Goal: Transaction & Acquisition: Purchase product/service

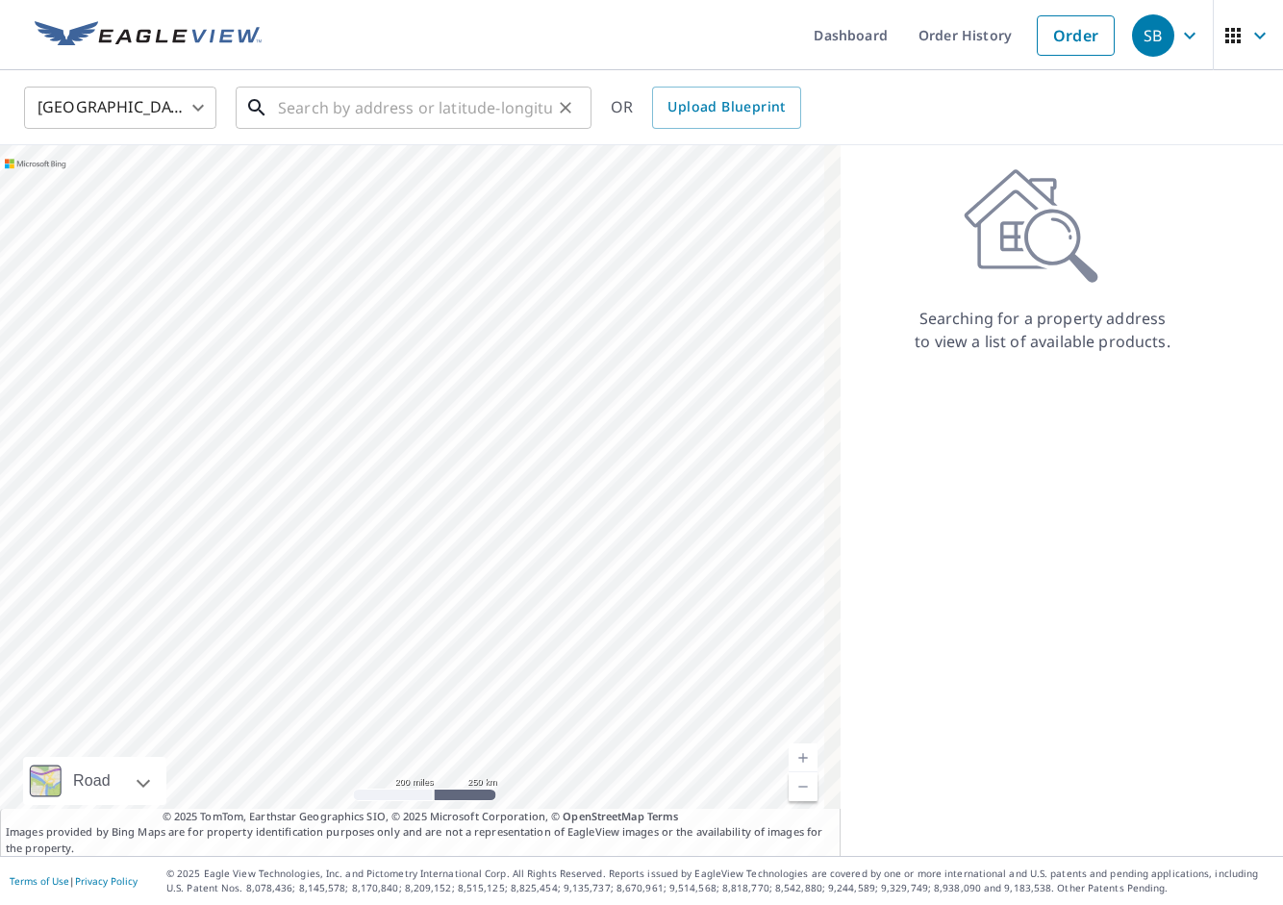
click at [392, 106] on input "text" at bounding box center [415, 108] width 274 height 54
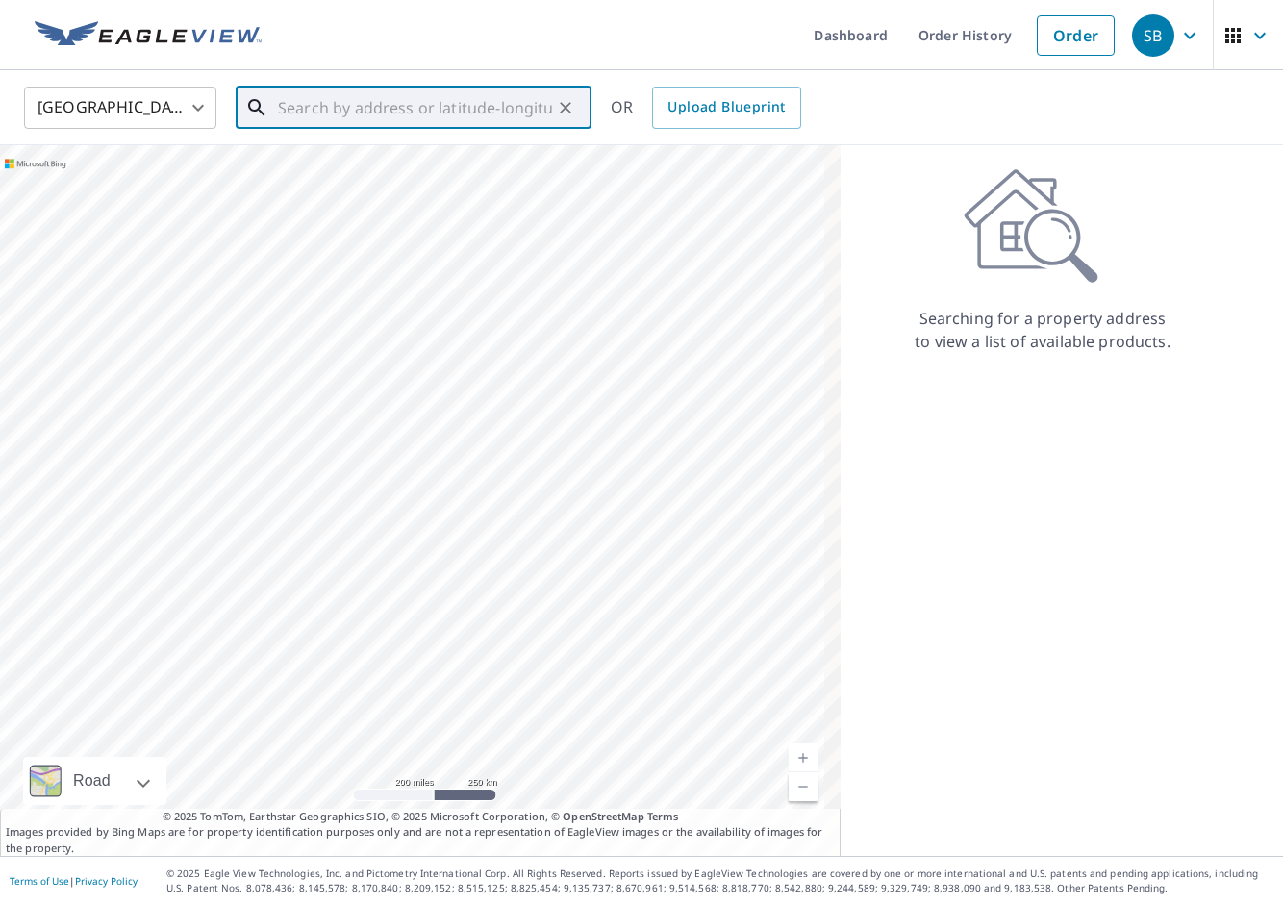
paste input "1354 Riverdale Cir"
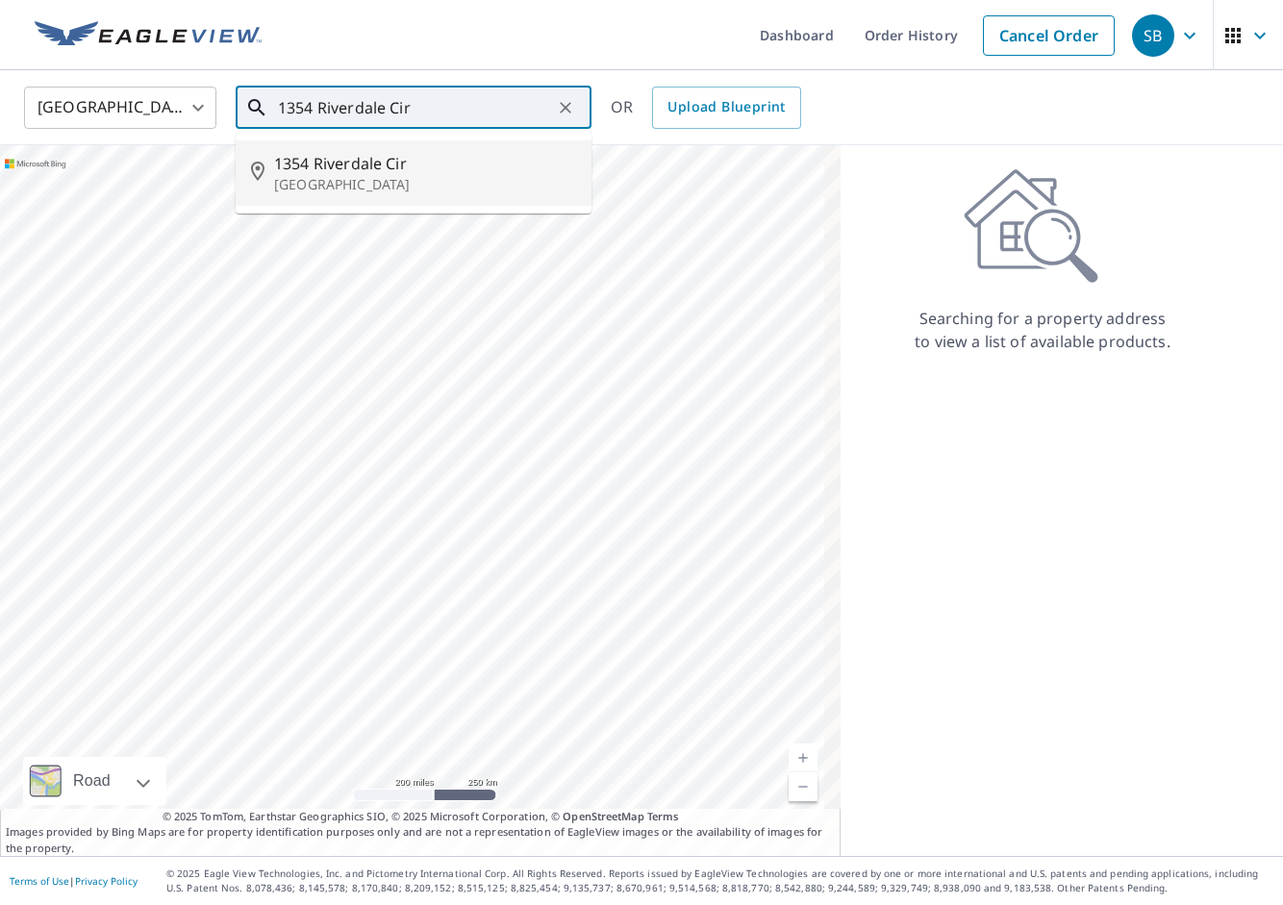
click at [389, 157] on span "1354 Riverdale Cir" at bounding box center [425, 163] width 302 height 23
type input "[STREET_ADDRESS]"
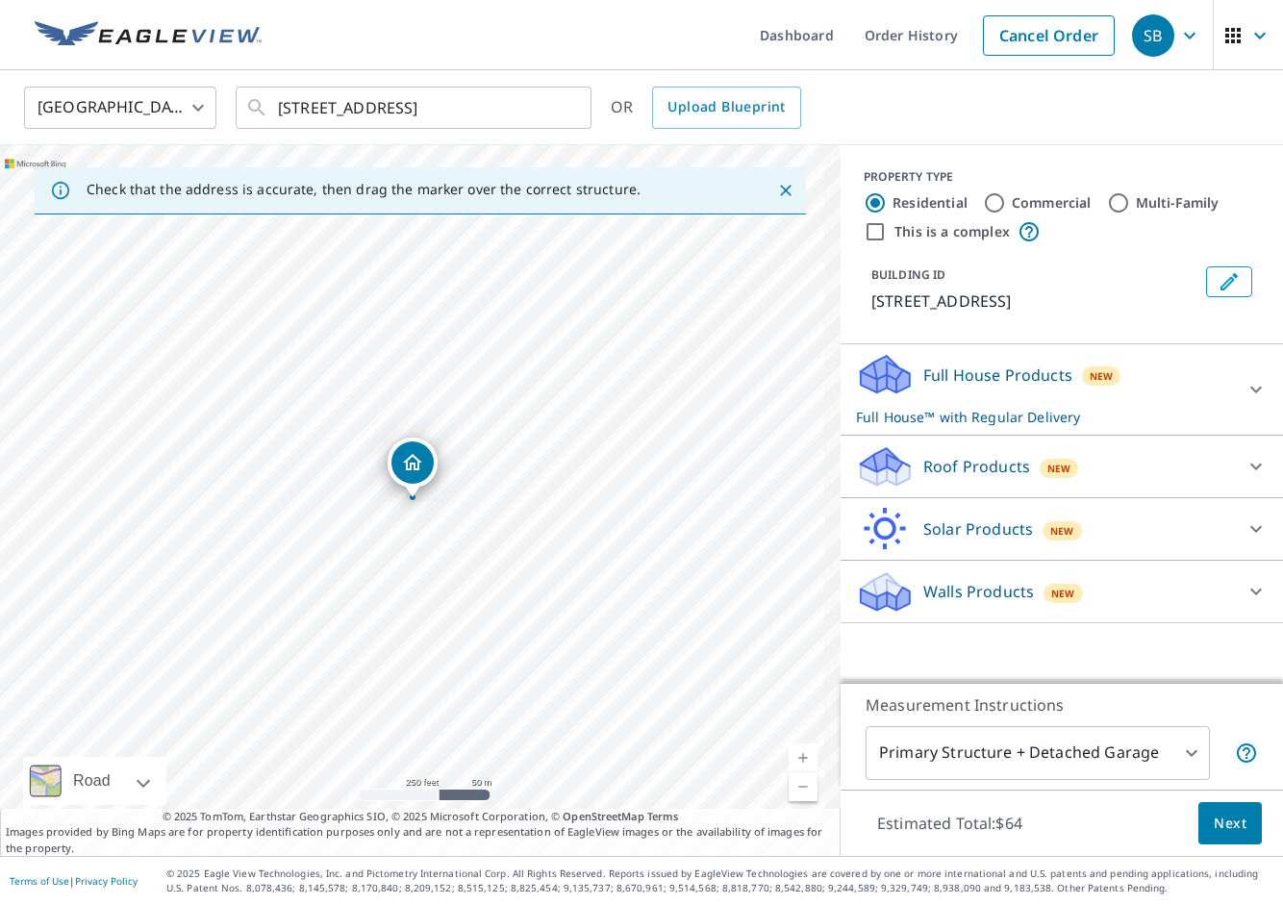
click at [1011, 476] on div "Roof Products New" at bounding box center [1044, 466] width 377 height 45
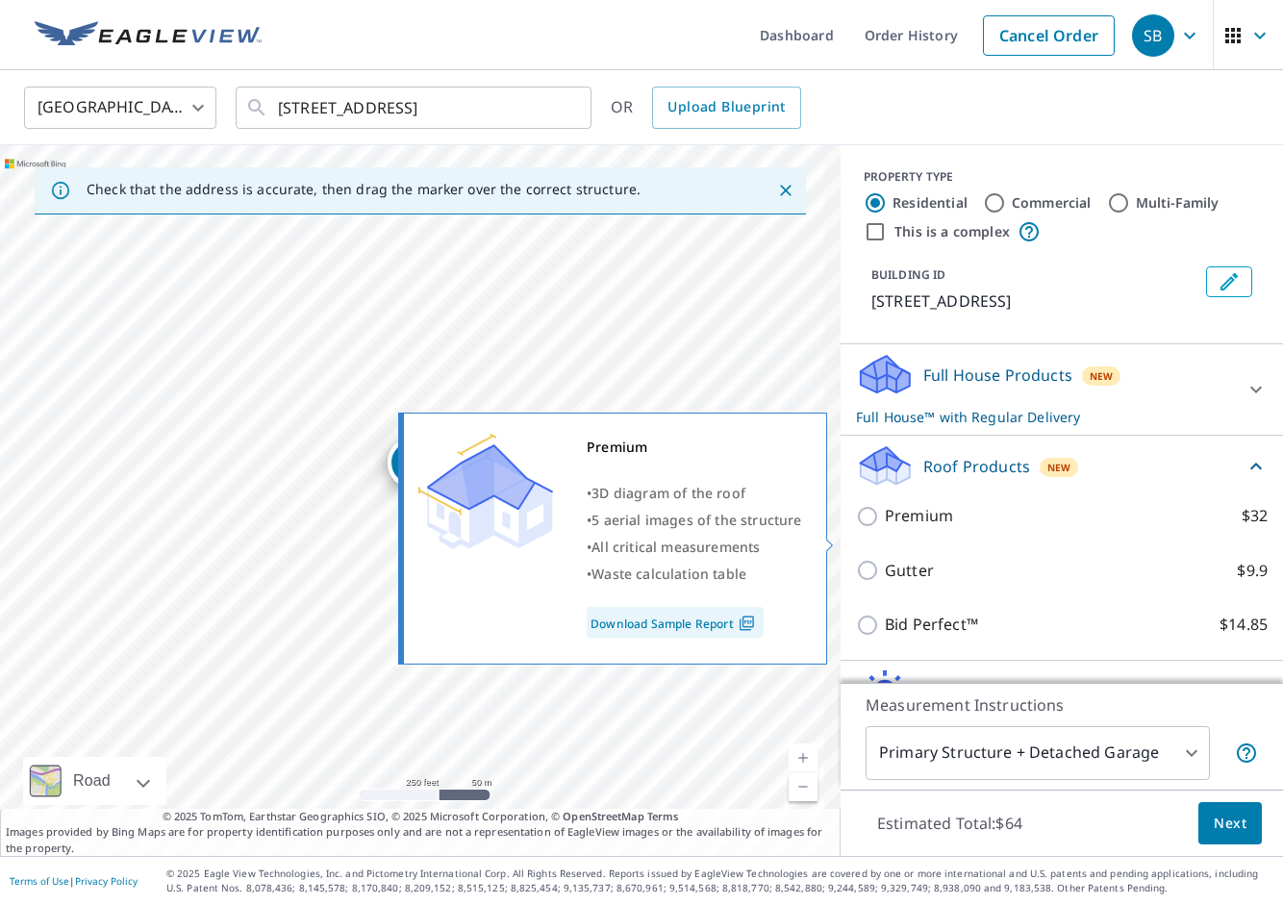
click at [861, 528] on input "Premium $32" at bounding box center [870, 516] width 29 height 23
checkbox input "true"
checkbox input "false"
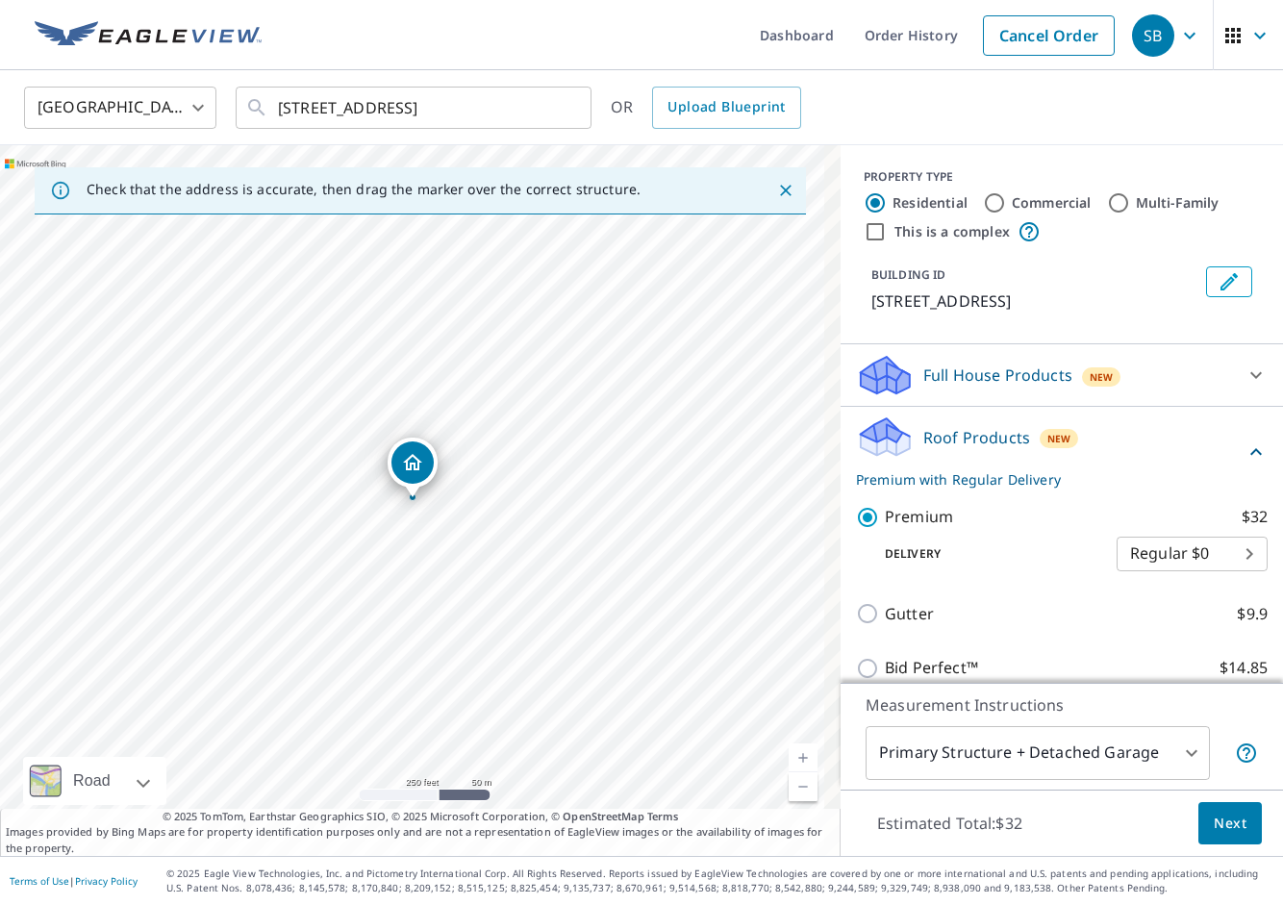
click at [1214, 819] on span "Next" at bounding box center [1230, 824] width 33 height 24
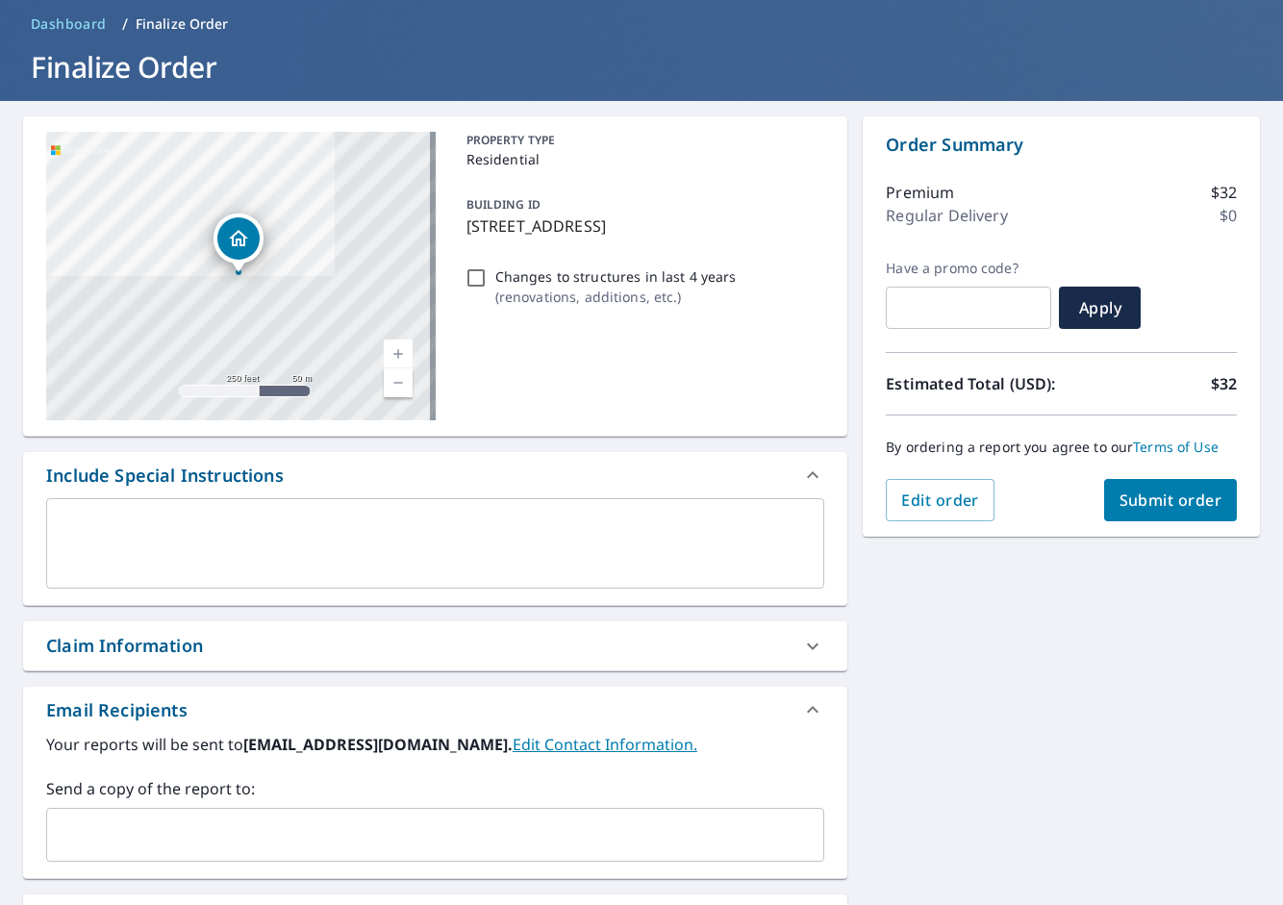
scroll to position [161, 0]
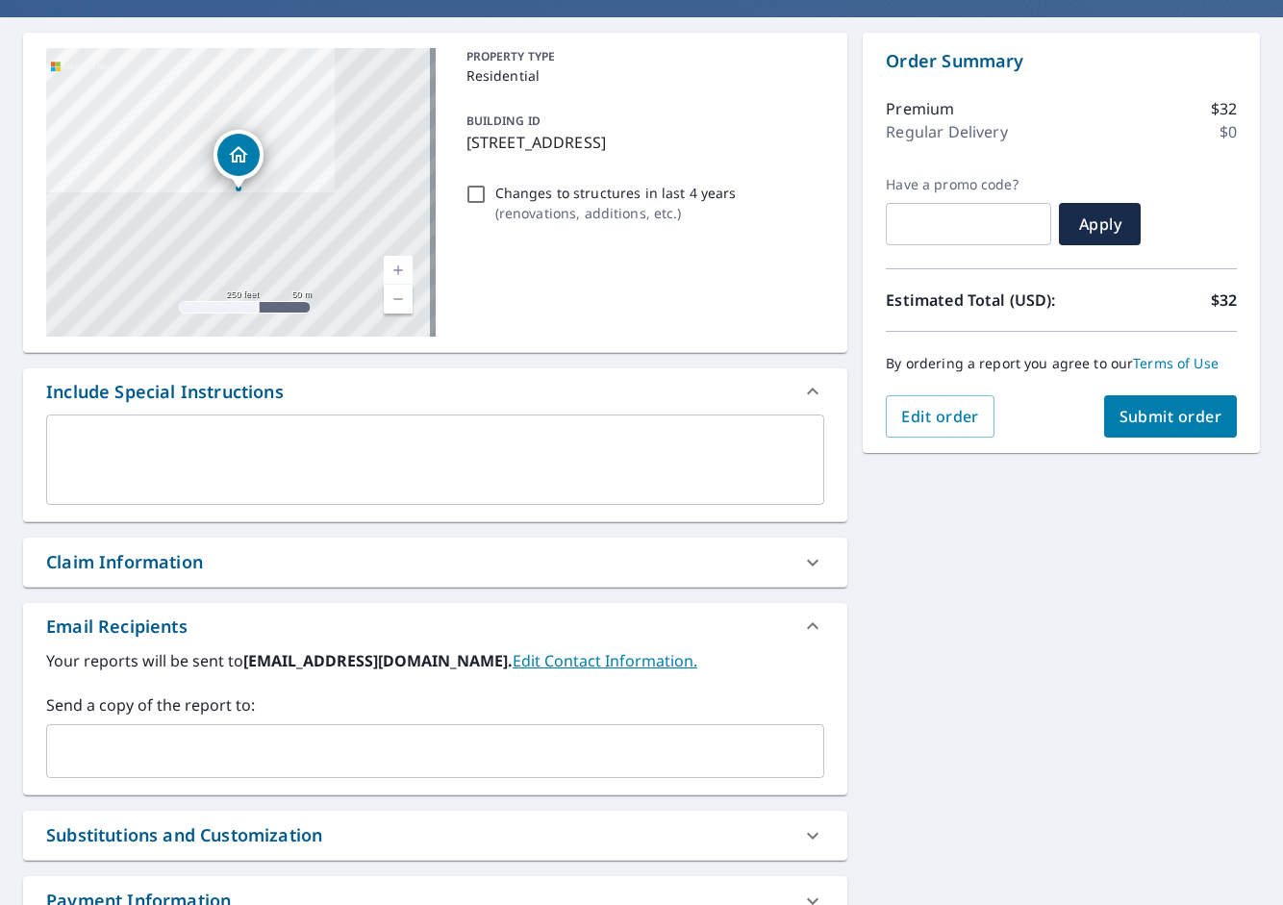
click at [256, 736] on input "text" at bounding box center [421, 751] width 732 height 37
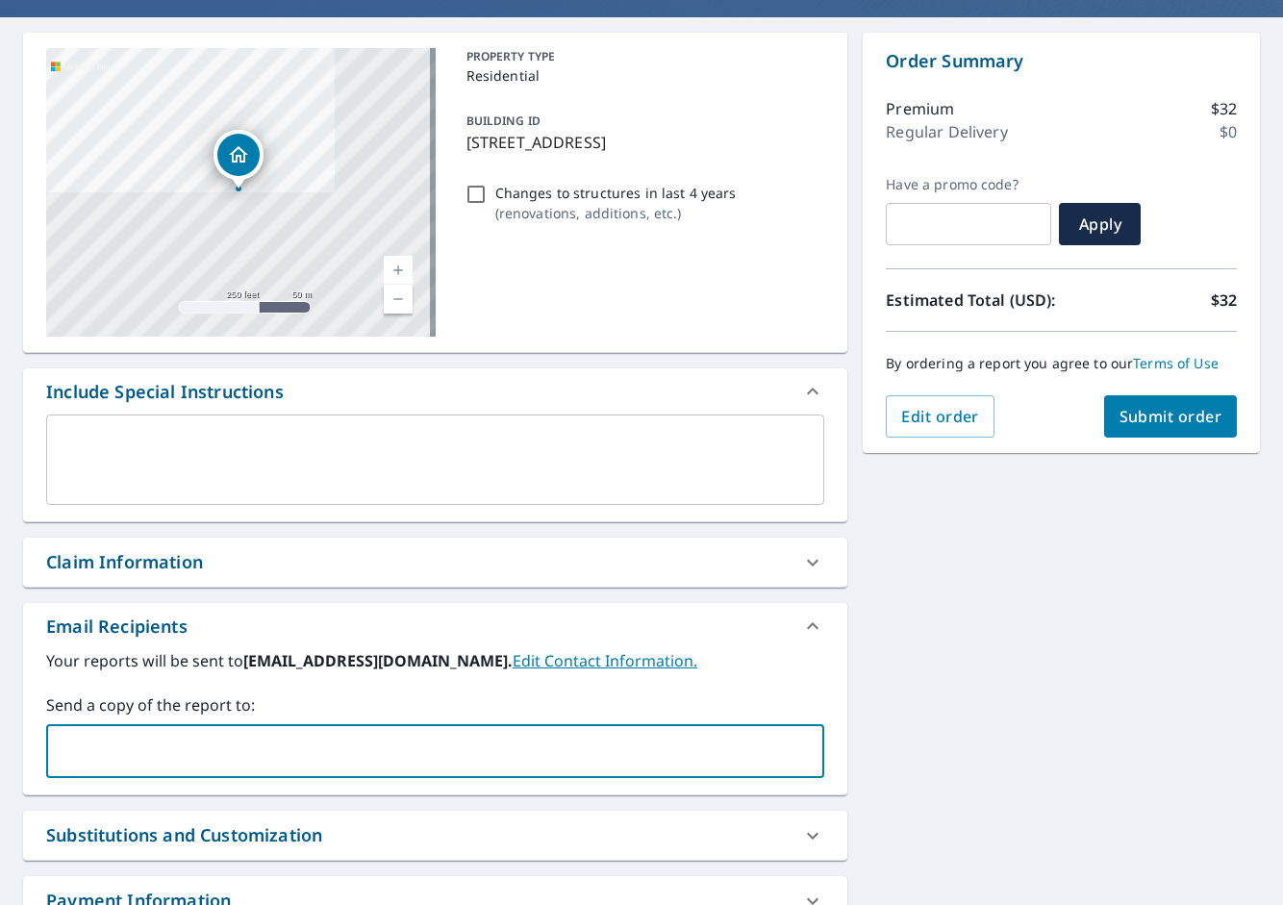
paste input "[PERSON_NAME][EMAIL_ADDRESS][DOMAIN_NAME]"
type input "[PERSON_NAME][EMAIL_ADDRESS][DOMAIN_NAME]"
checkbox input "true"
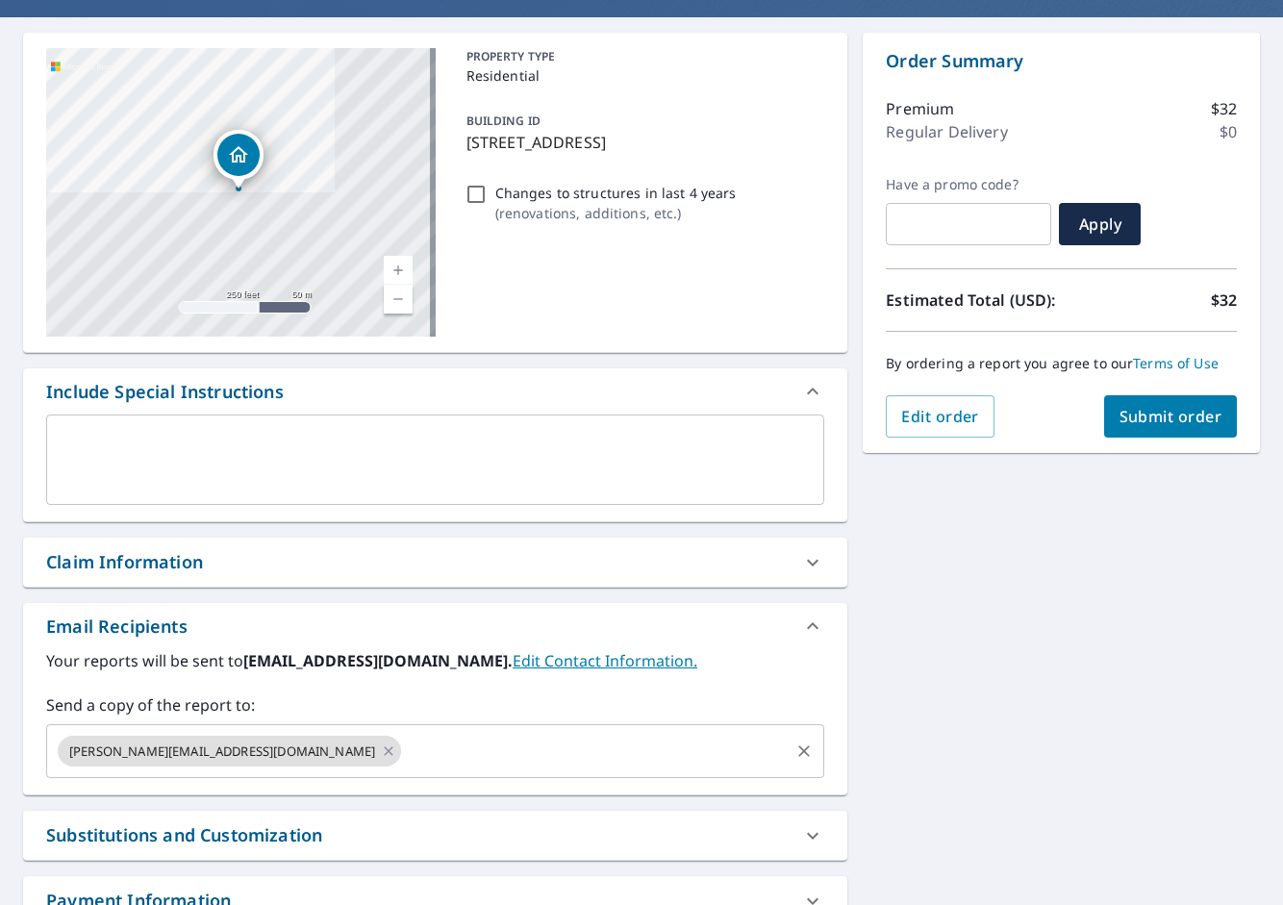
click at [416, 759] on input "text" at bounding box center [595, 751] width 383 height 37
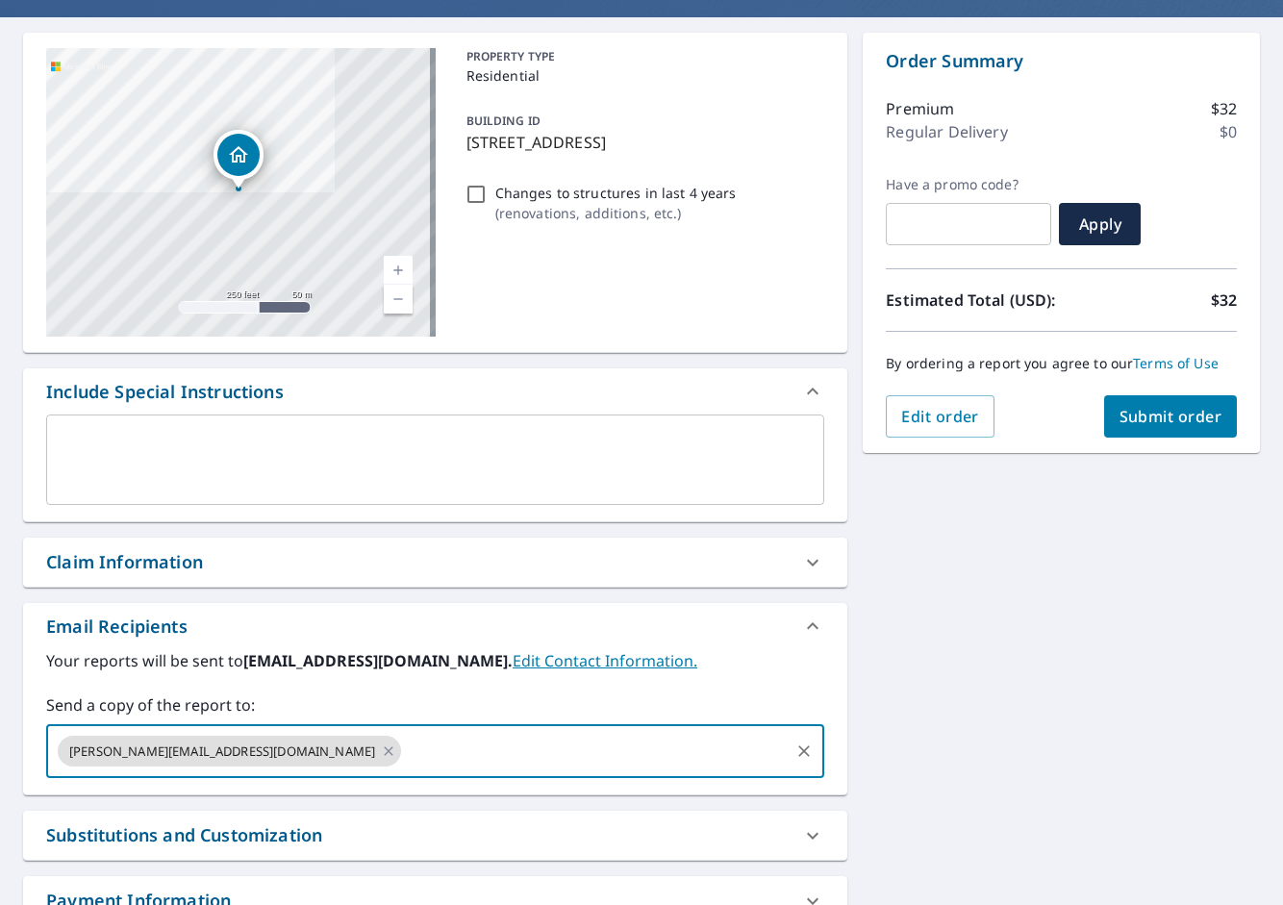
paste input "[PERSON_NAME][EMAIL_ADDRESS][PERSON_NAME][DOMAIN_NAME]"
type input "[PERSON_NAME][EMAIL_ADDRESS][PERSON_NAME][DOMAIN_NAME]"
checkbox input "true"
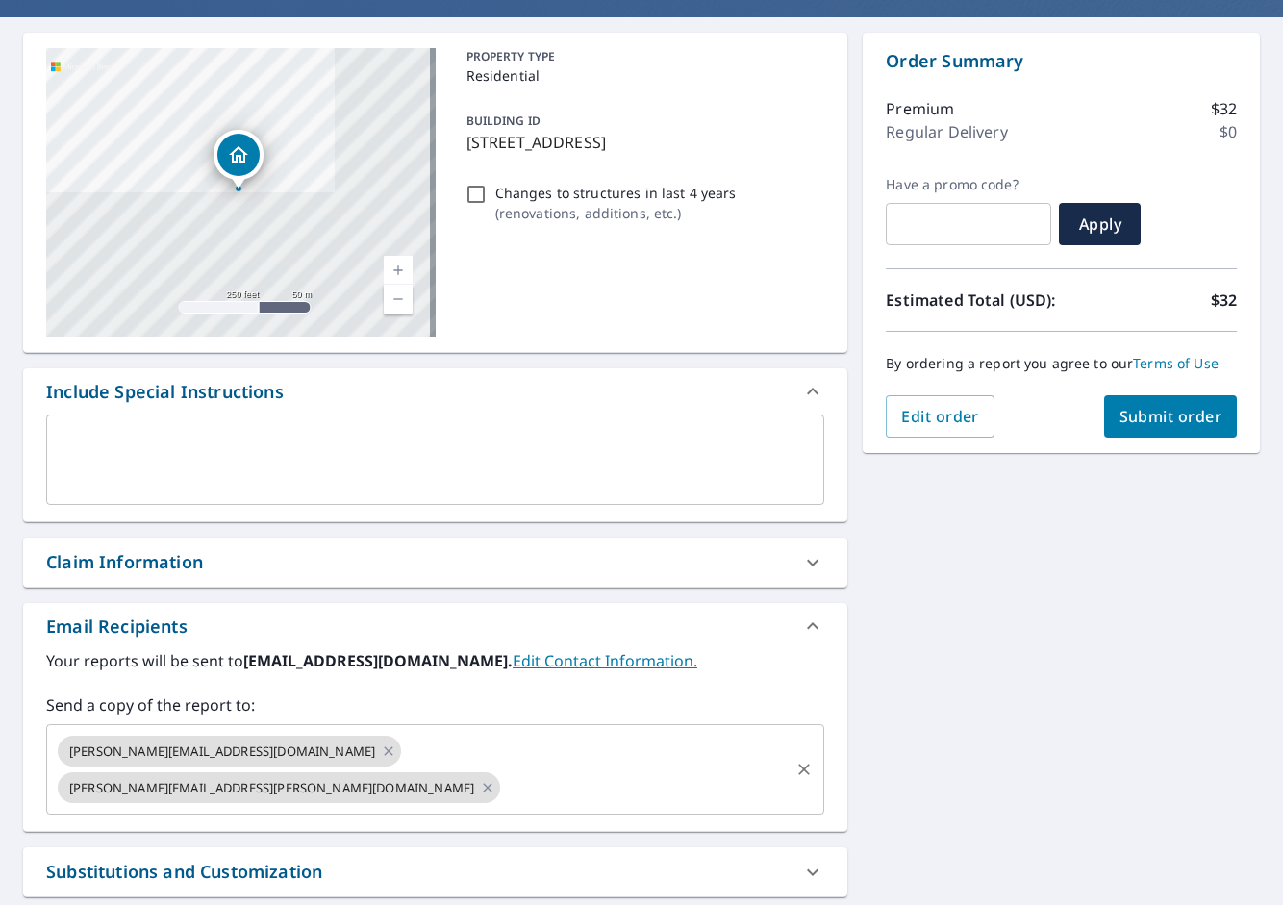
click at [594, 769] on input "text" at bounding box center [645, 787] width 284 height 37
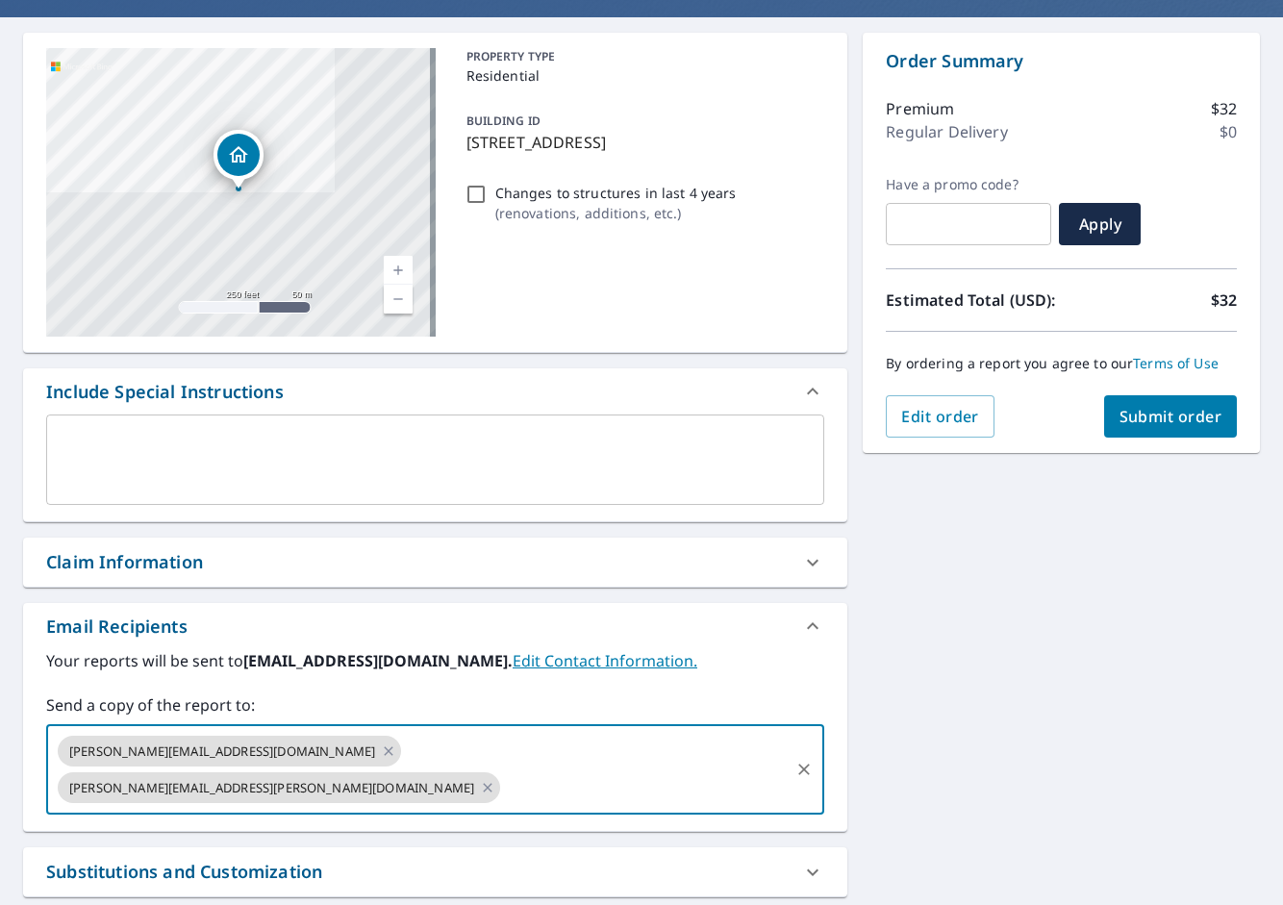
paste input "[PERSON_NAME][EMAIL_ADDRESS][PERSON_NAME][DOMAIN_NAME]"
type input "[PERSON_NAME][EMAIL_ADDRESS][PERSON_NAME][DOMAIN_NAME]"
click at [1019, 785] on div "[STREET_ADDRESS] A standard road map Aerial A detailed look from above Labels L…" at bounding box center [641, 527] width 1283 height 1020
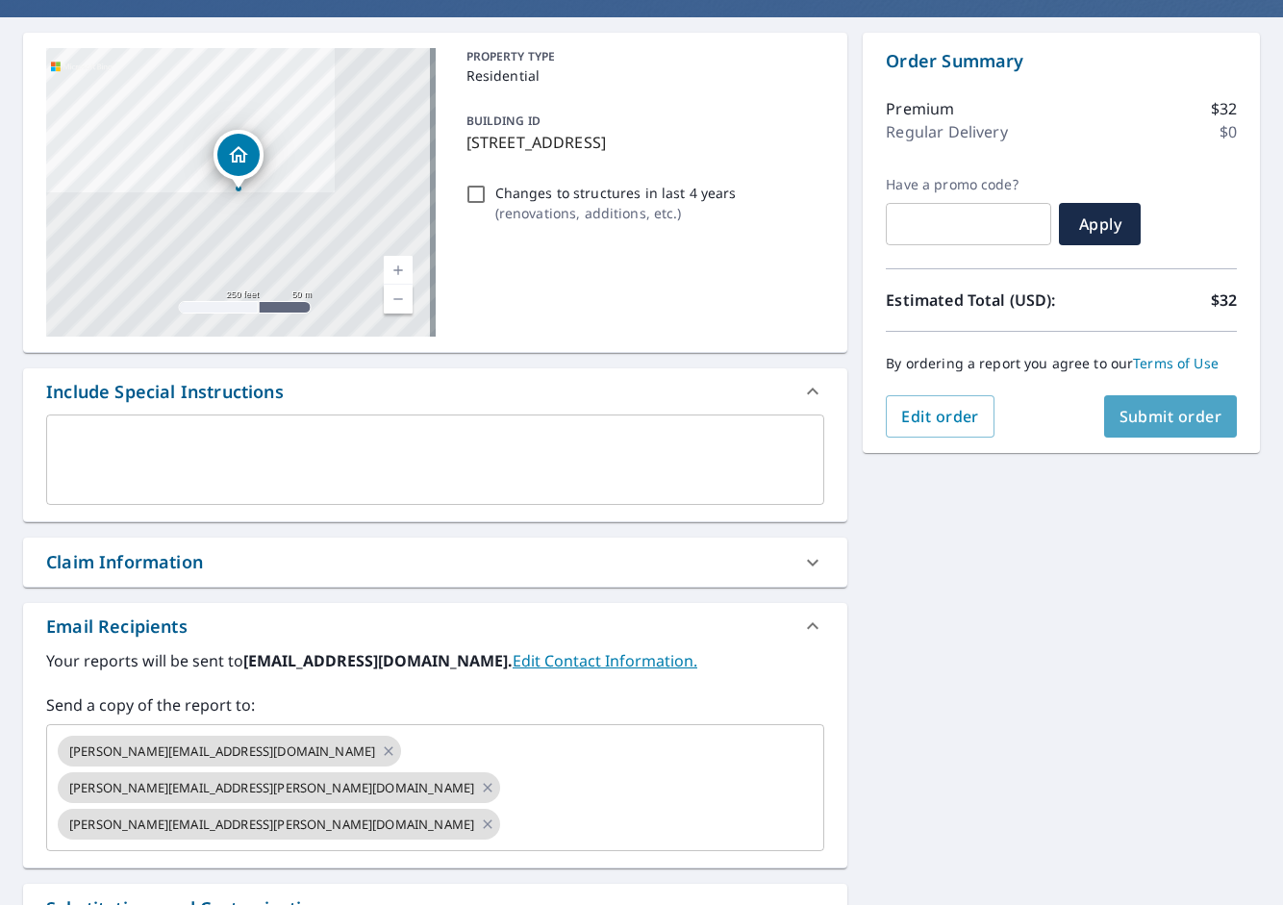
click at [1149, 427] on button "Submit order" at bounding box center [1171, 416] width 134 height 42
checkbox input "true"
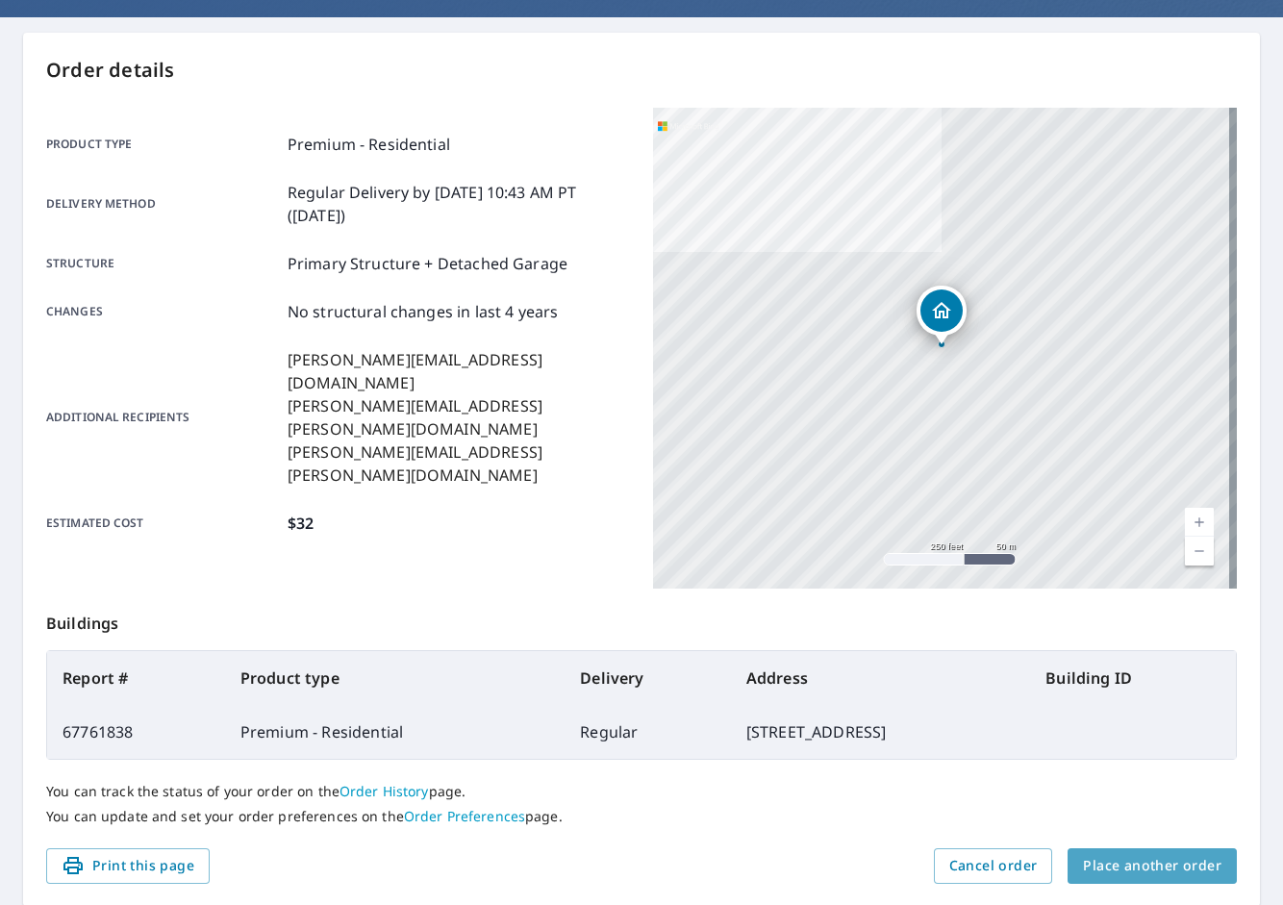
click at [1148, 876] on span "Place another order" at bounding box center [1152, 866] width 139 height 24
